Goal: Information Seeking & Learning: Learn about a topic

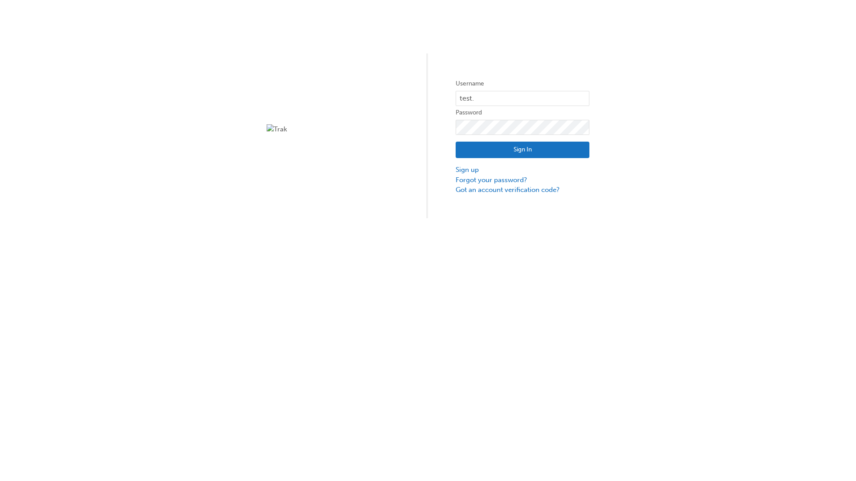
type input "test.e2e.user14"
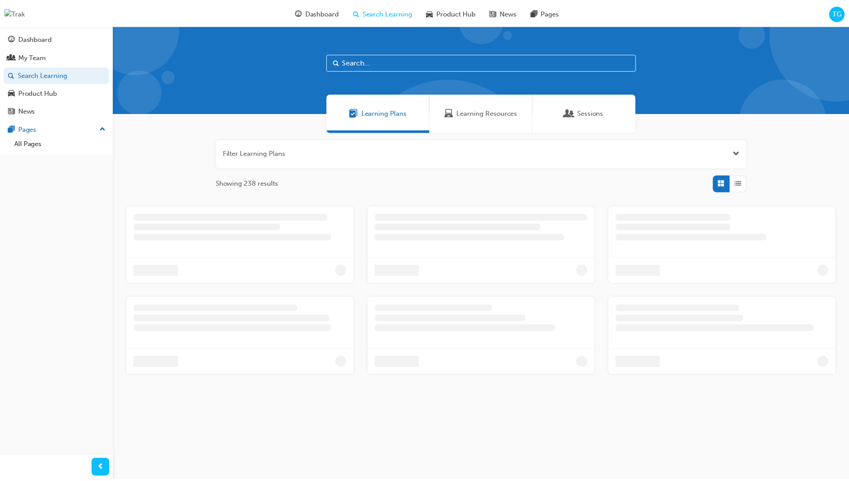
scroll to position [29, 0]
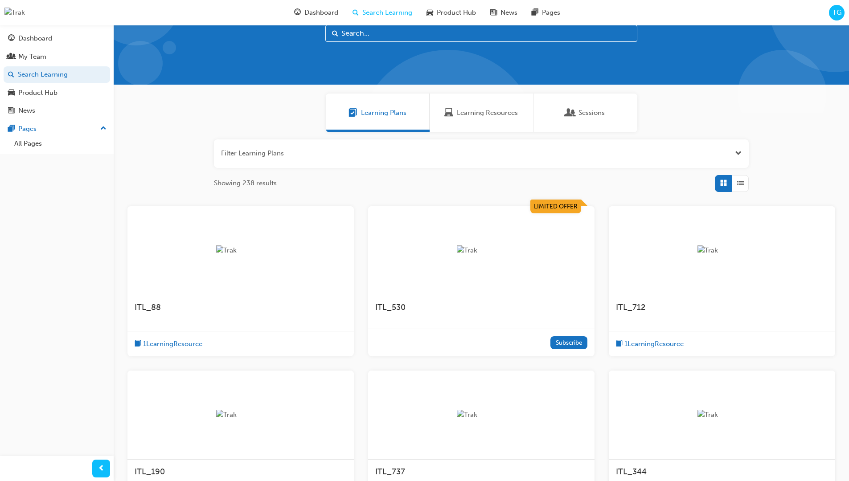
scroll to position [25, 0]
